Goal: Task Accomplishment & Management: Manage account settings

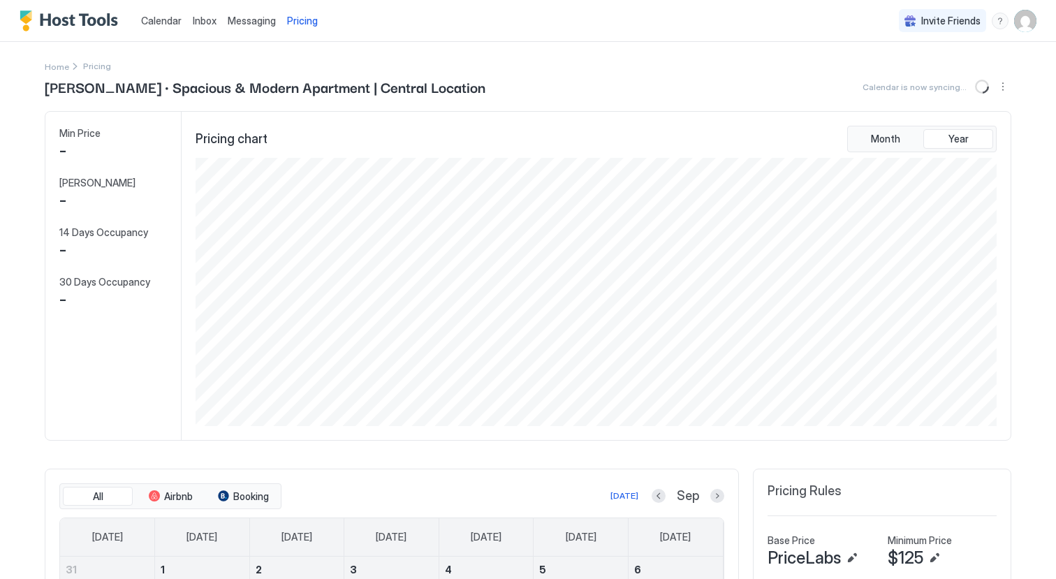
scroll to position [268, 804]
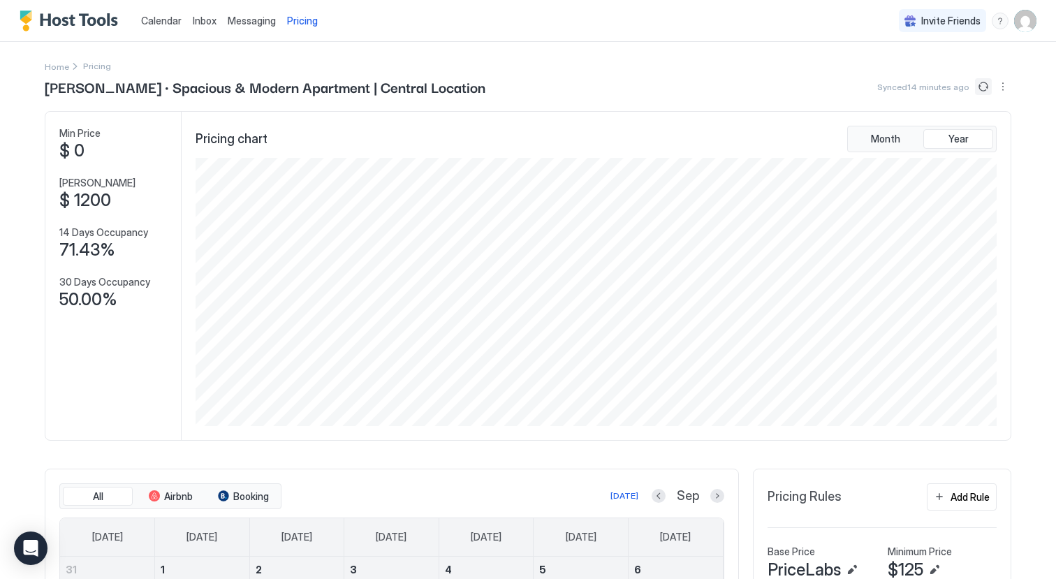
click at [986, 90] on button "Sync prices" at bounding box center [983, 86] width 17 height 17
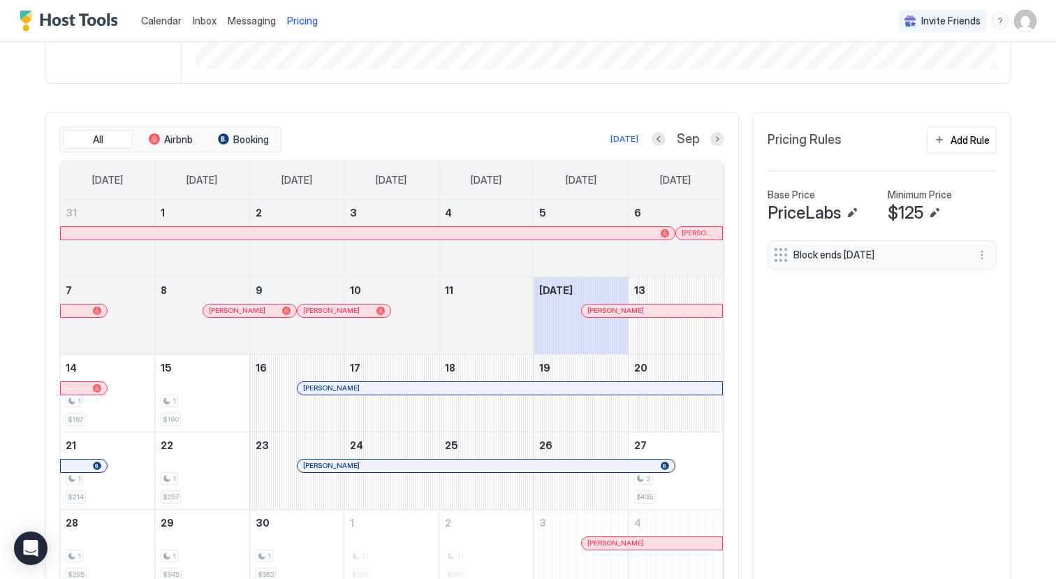
scroll to position [364, 0]
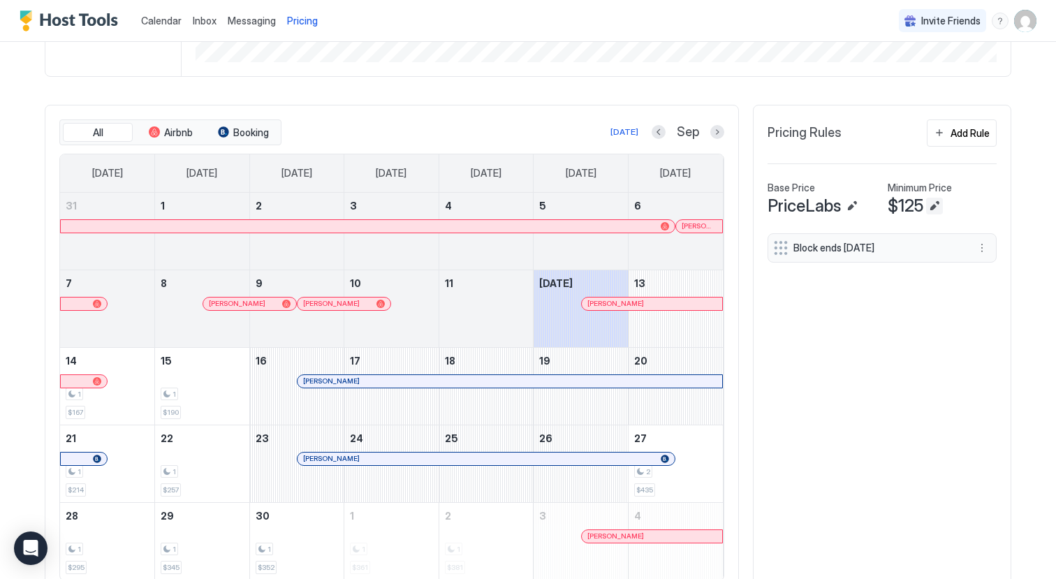
click at [935, 201] on button "Edit" at bounding box center [934, 206] width 17 height 17
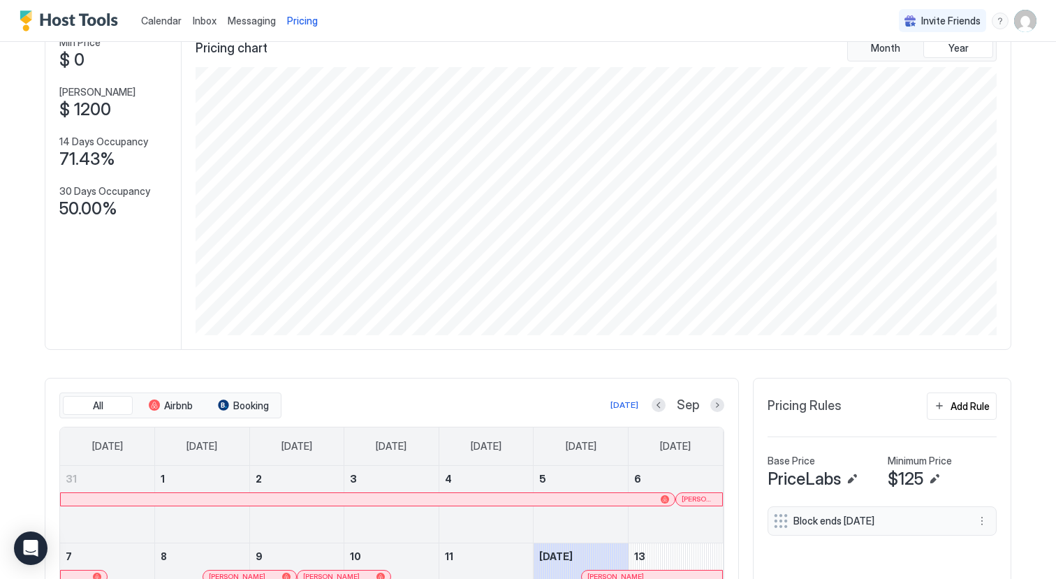
scroll to position [104, 0]
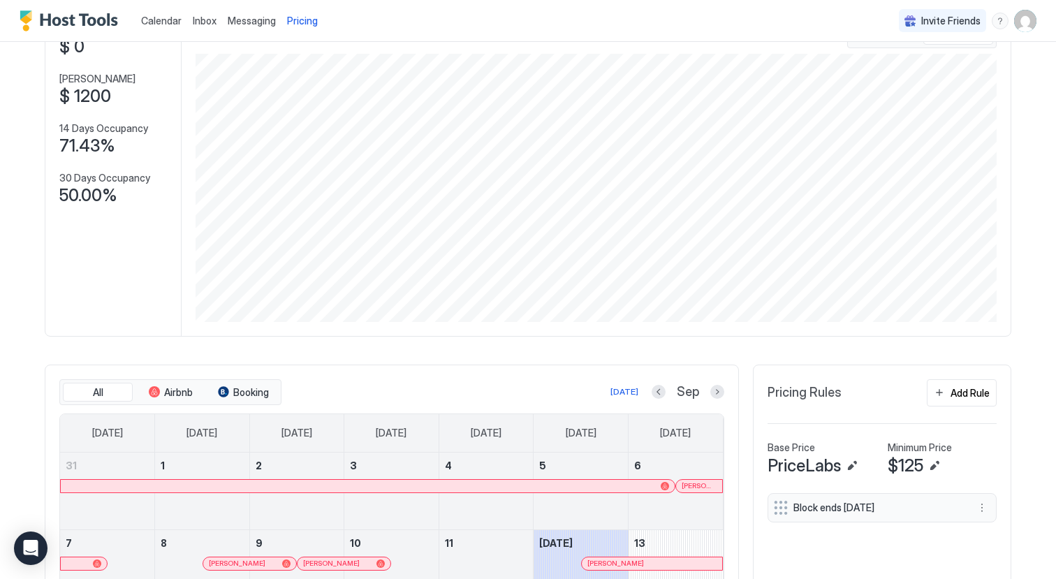
click at [909, 467] on span "$125" at bounding box center [906, 465] width 36 height 21
click at [941, 462] on button "Edit" at bounding box center [934, 465] width 17 height 17
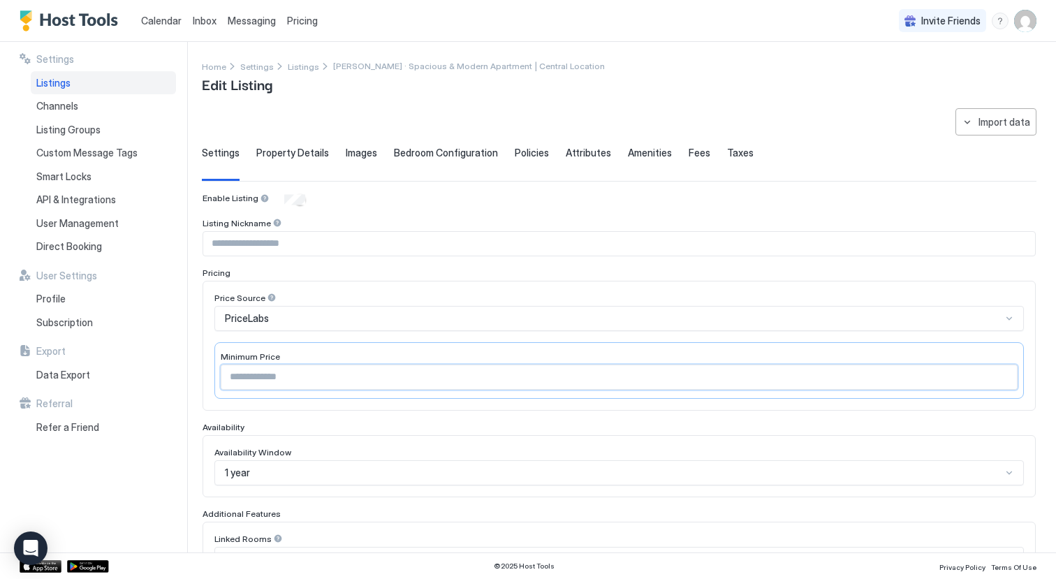
drag, startPoint x: 272, startPoint y: 381, endPoint x: 182, endPoint y: 373, distance: 90.4
click at [183, 374] on div "**********" at bounding box center [528, 297] width 1056 height 511
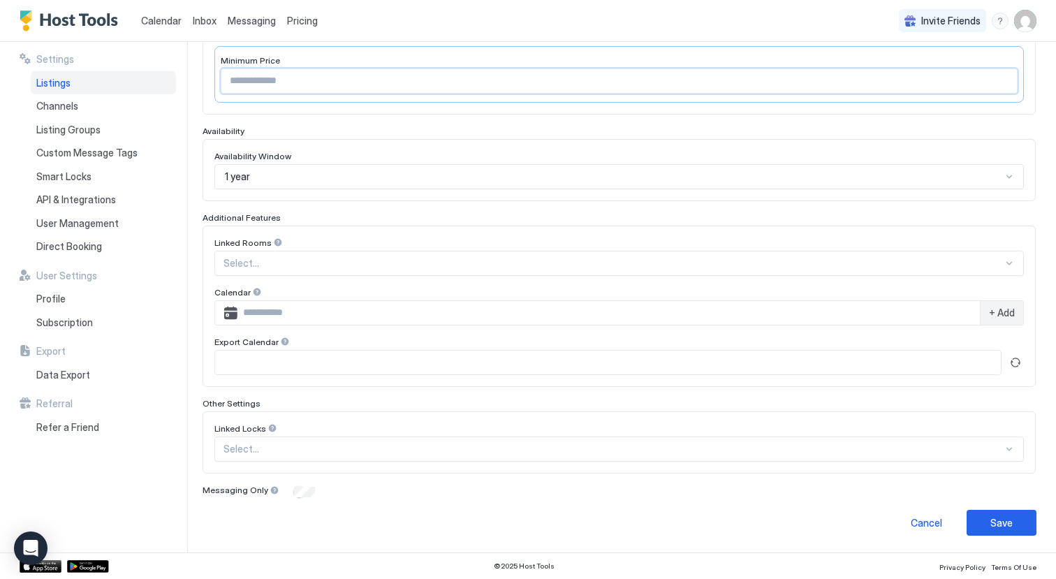
scroll to position [295, 0]
type input "***"
click at [1030, 529] on button "Save" at bounding box center [1002, 524] width 70 height 26
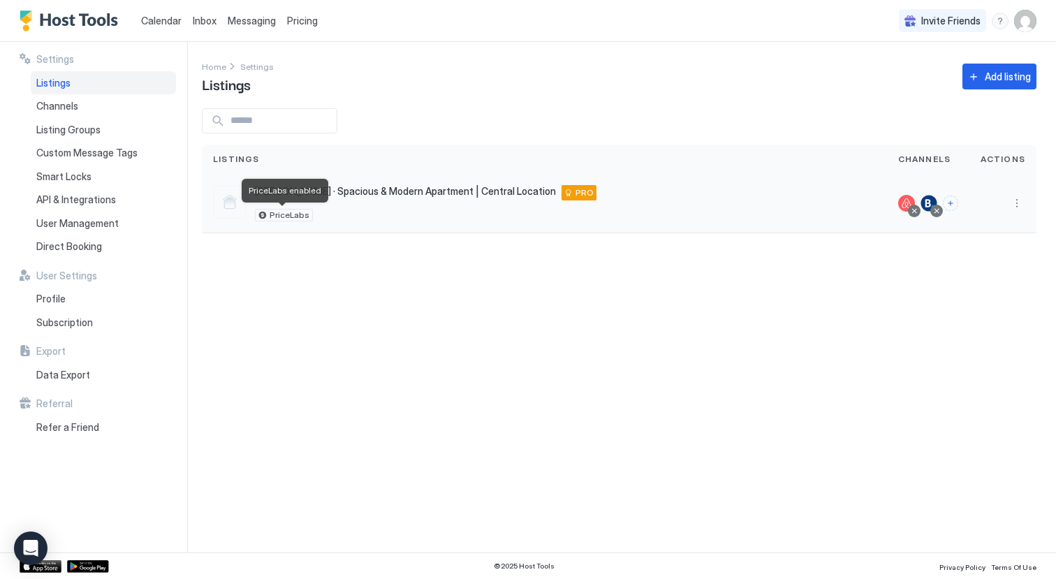
click at [280, 215] on span "PriceLabs" at bounding box center [290, 215] width 40 height 0
click at [391, 194] on span "[PERSON_NAME] · Spacious & Modern Apartment | Central Location" at bounding box center [405, 191] width 301 height 13
click at [163, 23] on span "Calendar" at bounding box center [161, 21] width 41 height 12
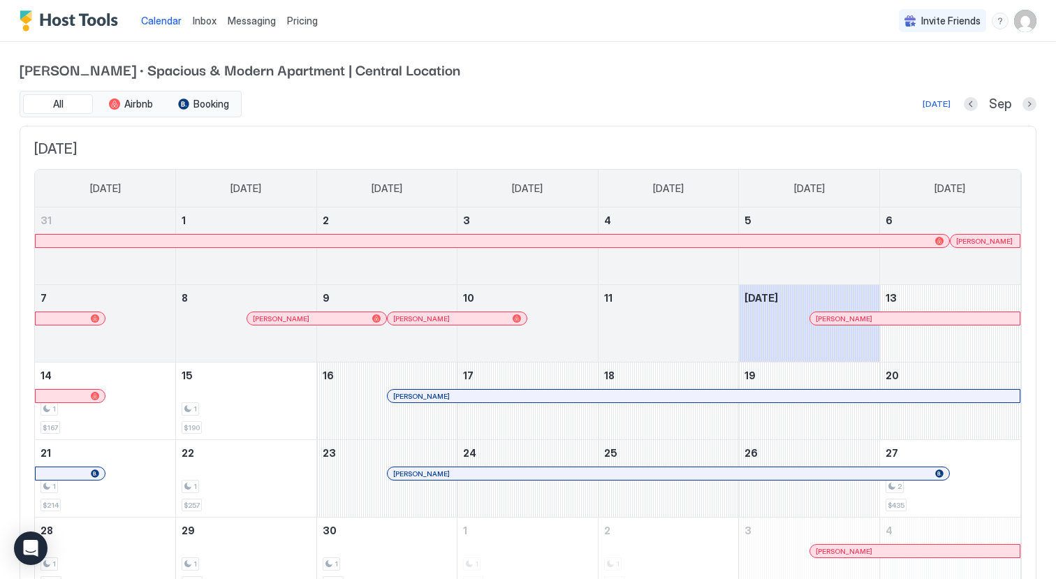
click at [212, 32] on div "Inbox" at bounding box center [204, 21] width 35 height 26
click at [206, 24] on span "Inbox" at bounding box center [205, 21] width 24 height 12
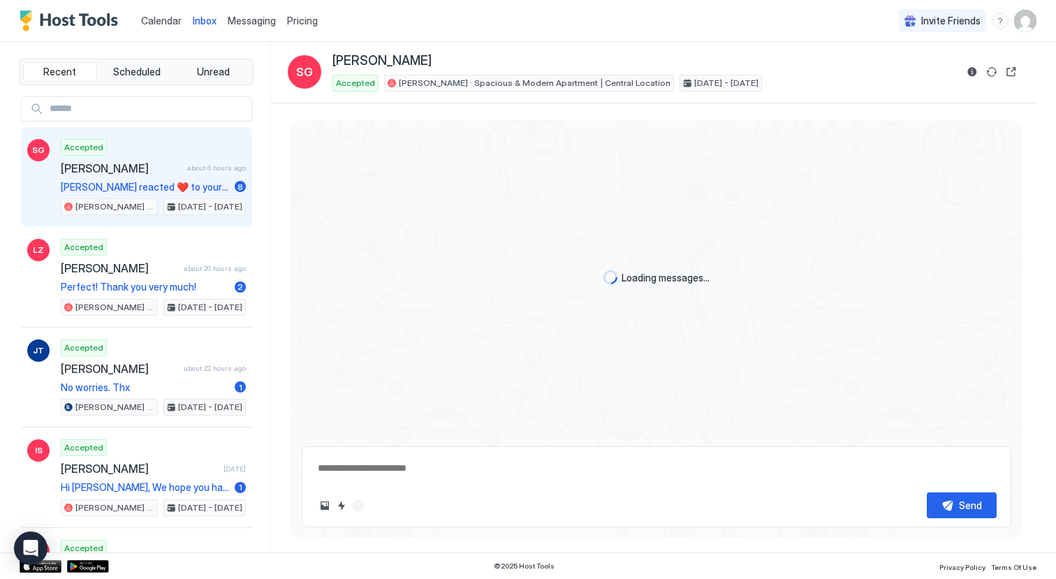
type textarea "*"
click at [244, 22] on span "Messaging" at bounding box center [252, 21] width 48 height 12
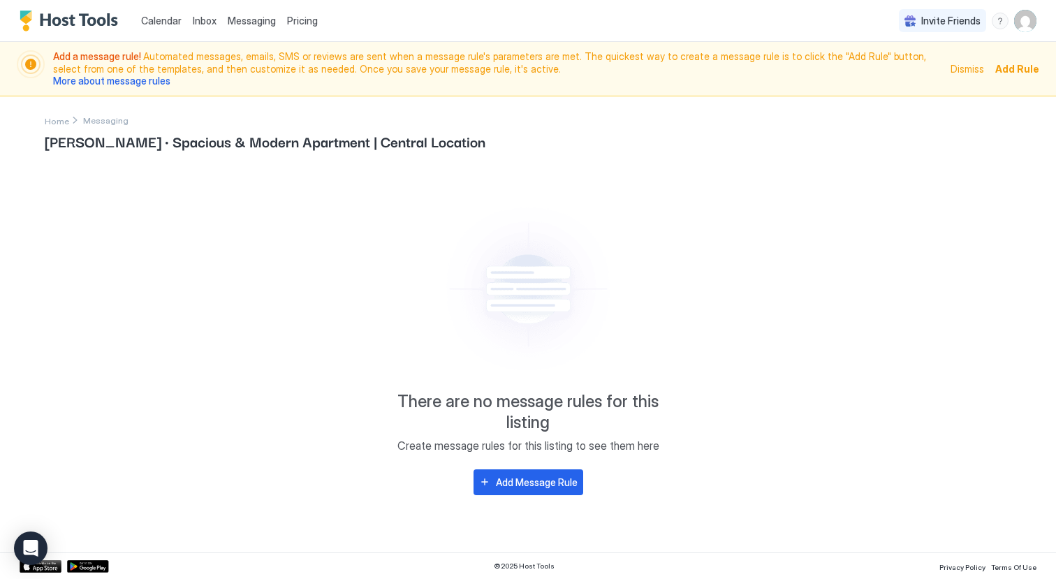
click at [298, 26] on span "Pricing" at bounding box center [302, 21] width 31 height 13
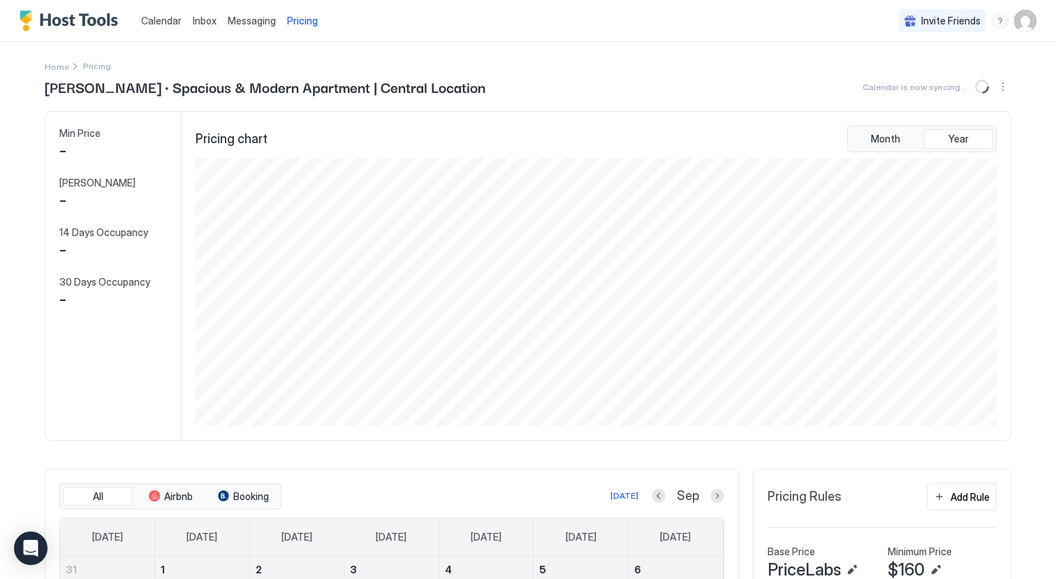
scroll to position [268, 804]
click at [152, 19] on span "Calendar" at bounding box center [161, 21] width 41 height 12
